Goal: Information Seeking & Learning: Learn about a topic

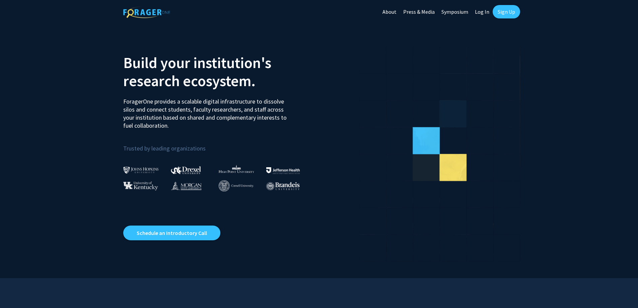
click at [486, 12] on link "Log In" at bounding box center [481, 11] width 21 height 23
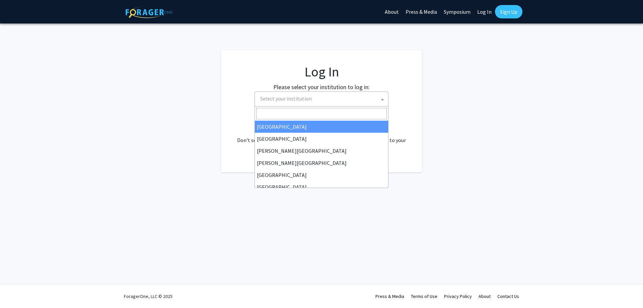
click at [329, 101] on span "Select your institution" at bounding box center [322, 99] width 131 height 14
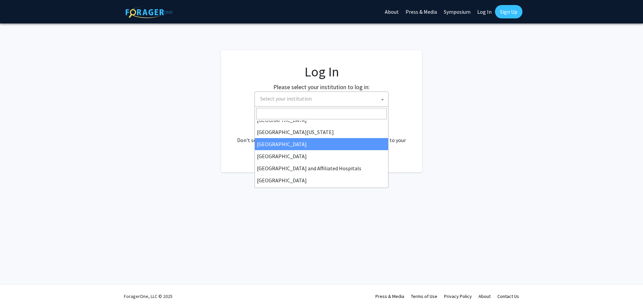
scroll to position [33, 0]
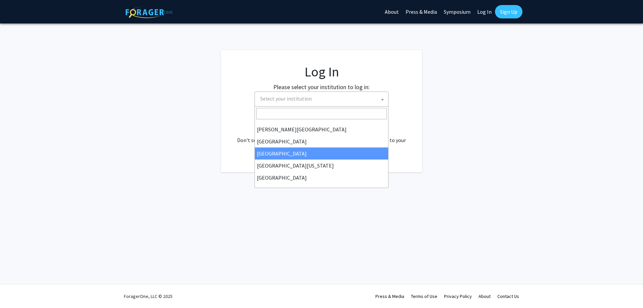
select select "17"
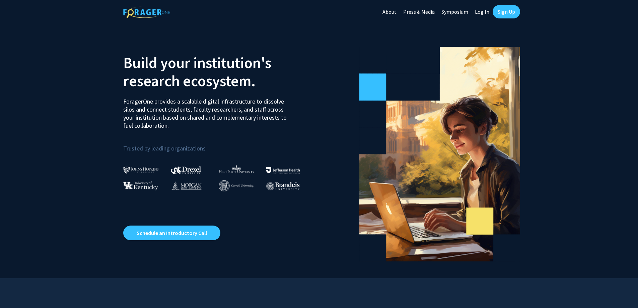
select select
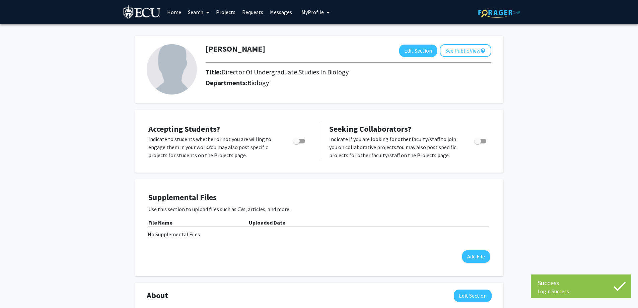
click at [170, 16] on link "Home" at bounding box center [174, 11] width 21 height 23
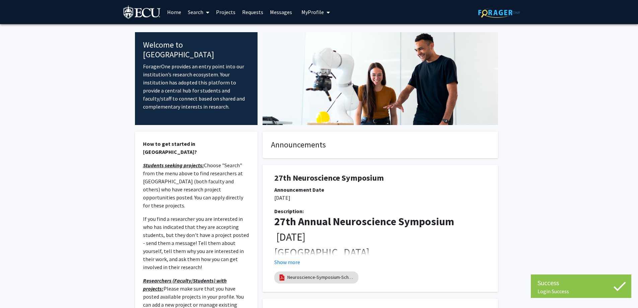
click at [200, 10] on link "Search" at bounding box center [198, 11] width 28 height 23
click at [192, 27] on span "Faculty/Staff" at bounding box center [208, 30] width 49 height 13
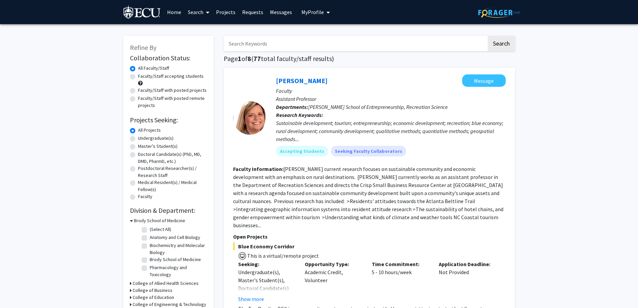
click at [192, 14] on link "Search" at bounding box center [198, 11] width 28 height 23
click at [153, 136] on label "Undergraduate(s)" at bounding box center [155, 138] width 35 height 7
click at [142, 136] on input "Undergraduate(s)" at bounding box center [140, 137] width 4 height 4
radio input "true"
